Goal: Task Accomplishment & Management: Use online tool/utility

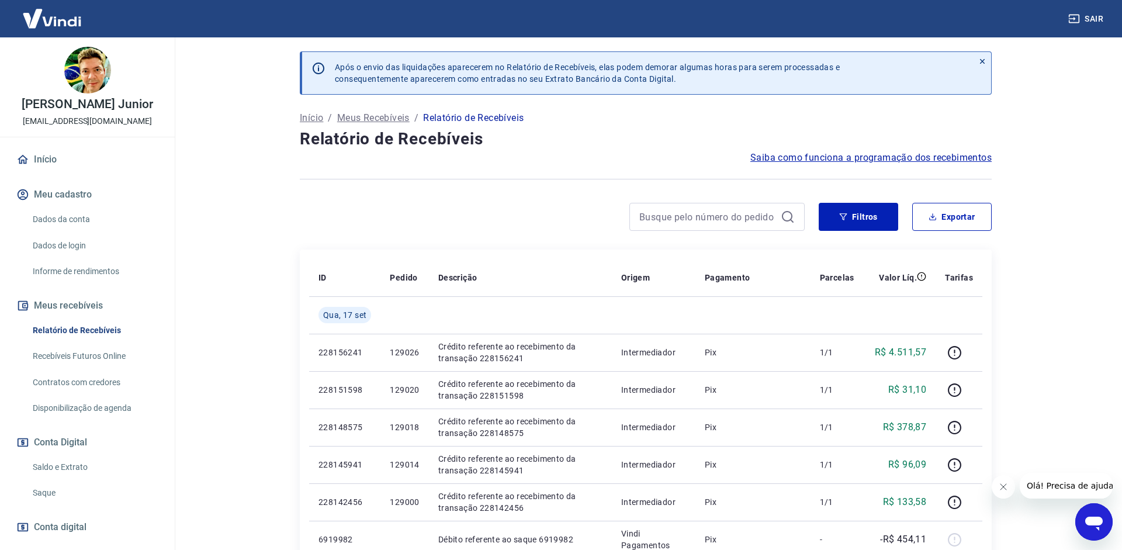
scroll to position [60, 0]
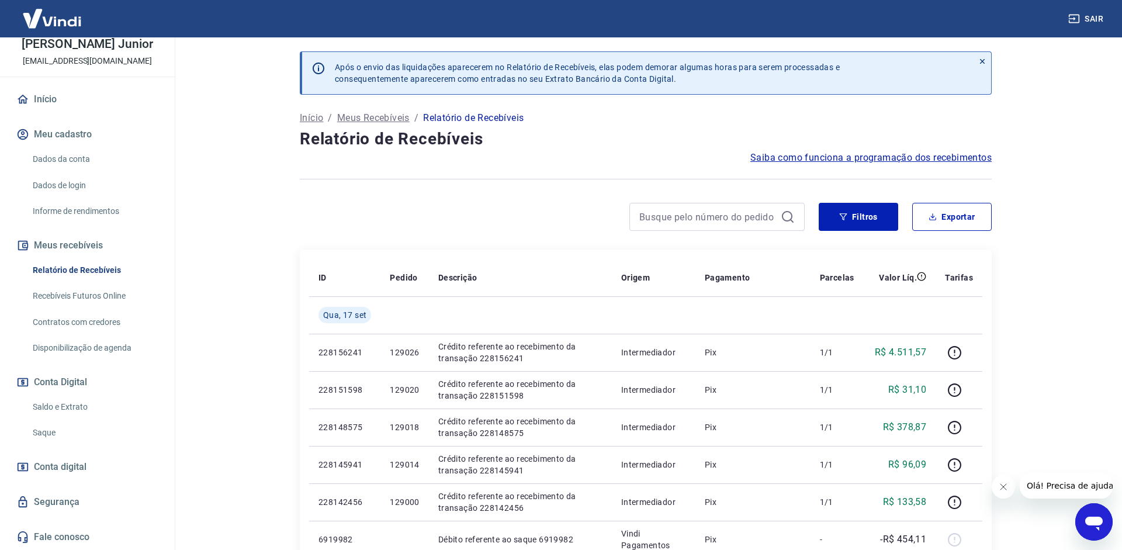
click at [55, 428] on link "Saque" at bounding box center [94, 433] width 133 height 24
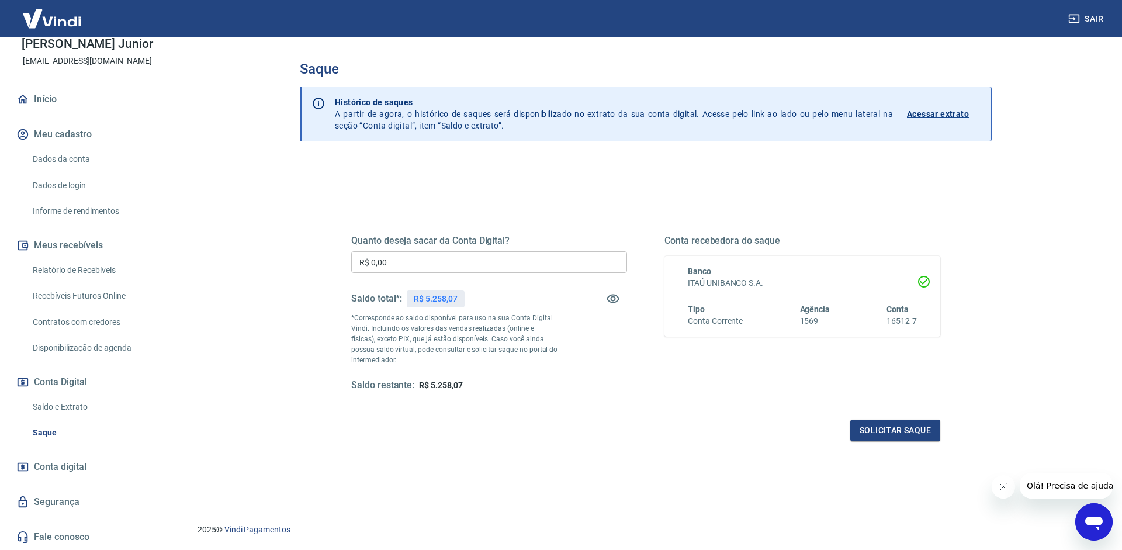
click at [429, 262] on input "R$ 0,00" at bounding box center [489, 262] width 276 height 22
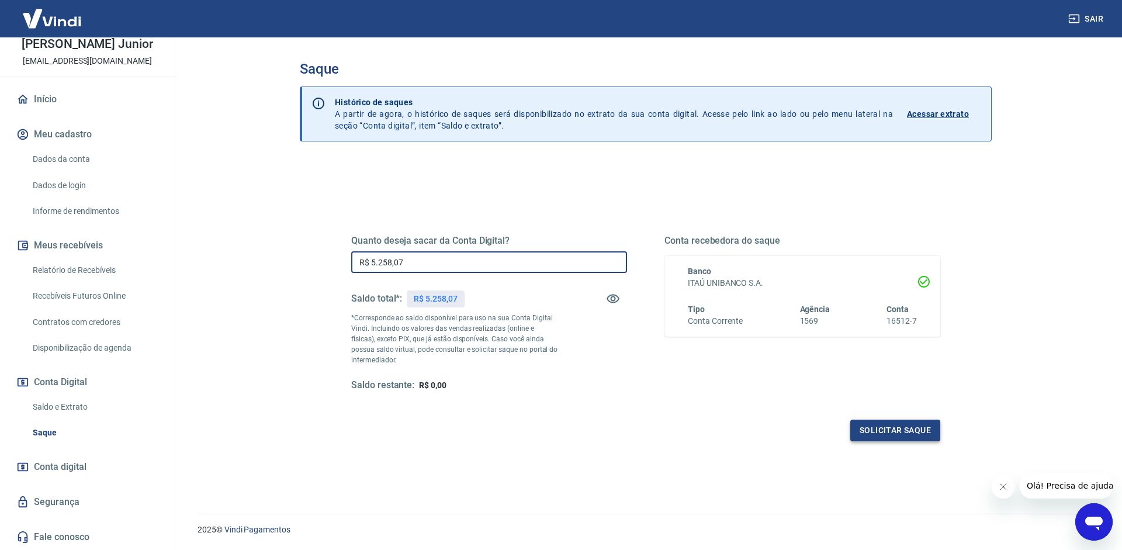
type input "R$ 5.258,07"
click at [933, 438] on button "Solicitar saque" at bounding box center [895, 431] width 90 height 22
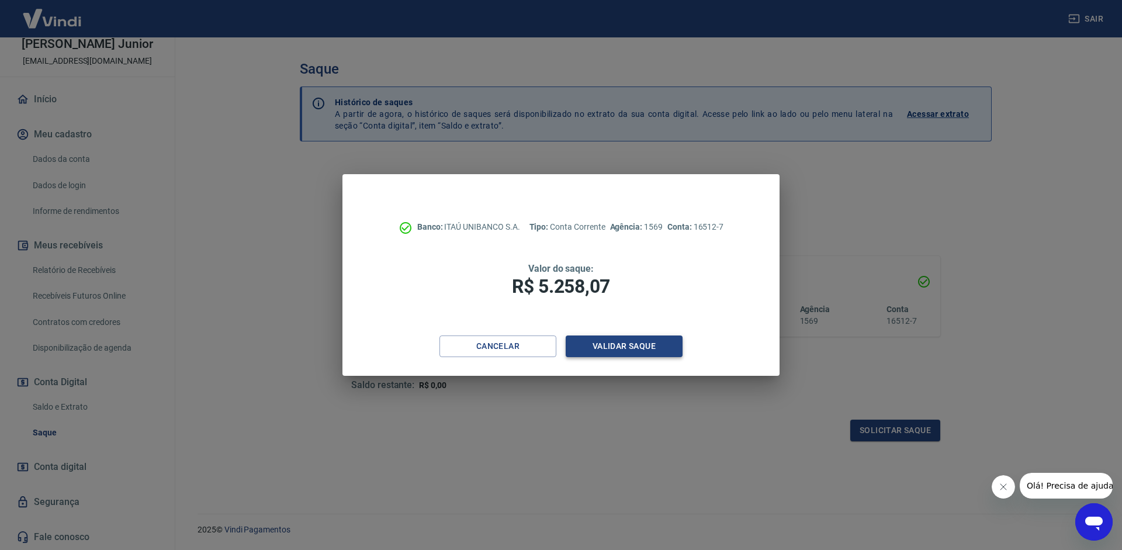
click at [599, 344] on button "Validar saque" at bounding box center [624, 346] width 117 height 22
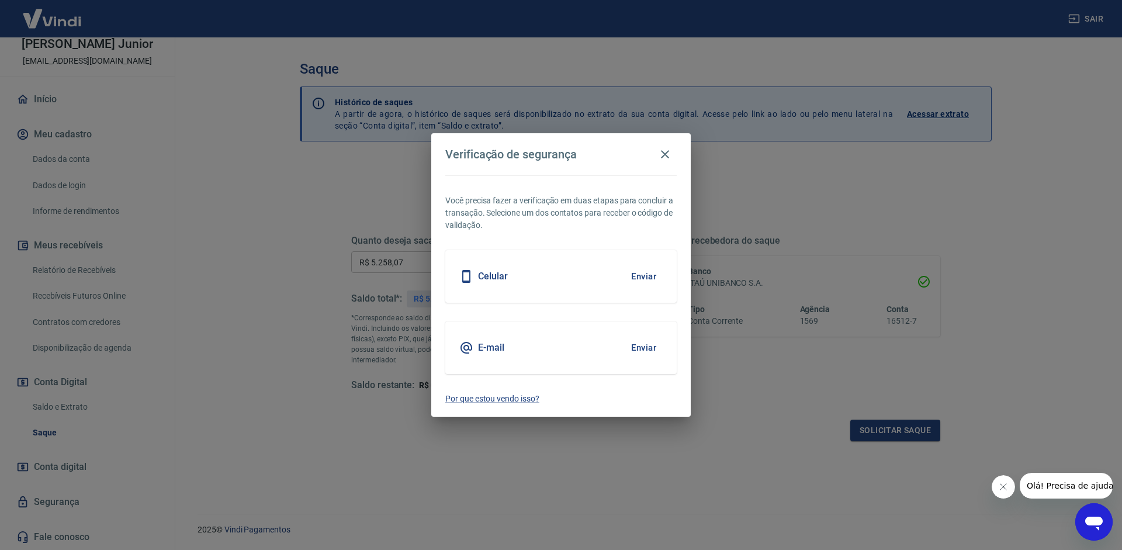
click at [654, 354] on button "Enviar" at bounding box center [644, 347] width 38 height 25
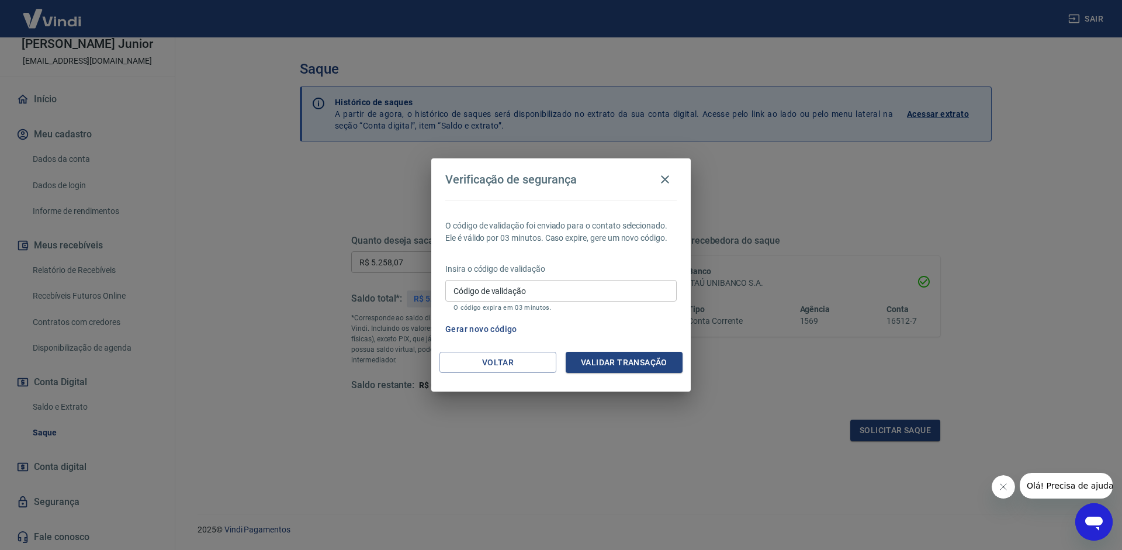
click at [559, 284] on input "Código de validação" at bounding box center [560, 291] width 231 height 22
type input "3"
type input "377628"
click at [640, 366] on button "Validar transação" at bounding box center [624, 363] width 117 height 22
